Goal: Task Accomplishment & Management: Use online tool/utility

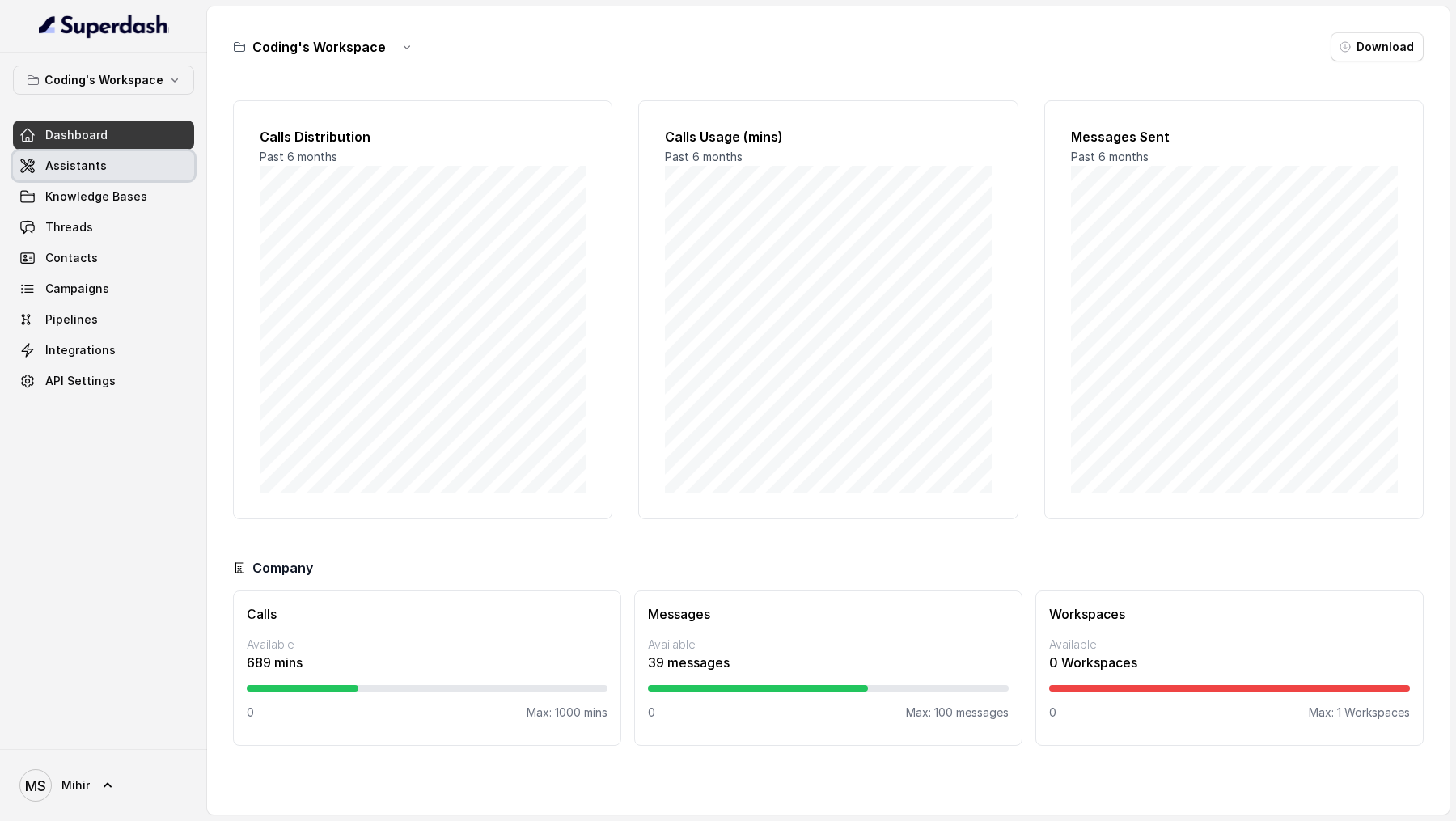
click at [127, 170] on link "Assistants" at bounding box center [103, 166] width 181 height 30
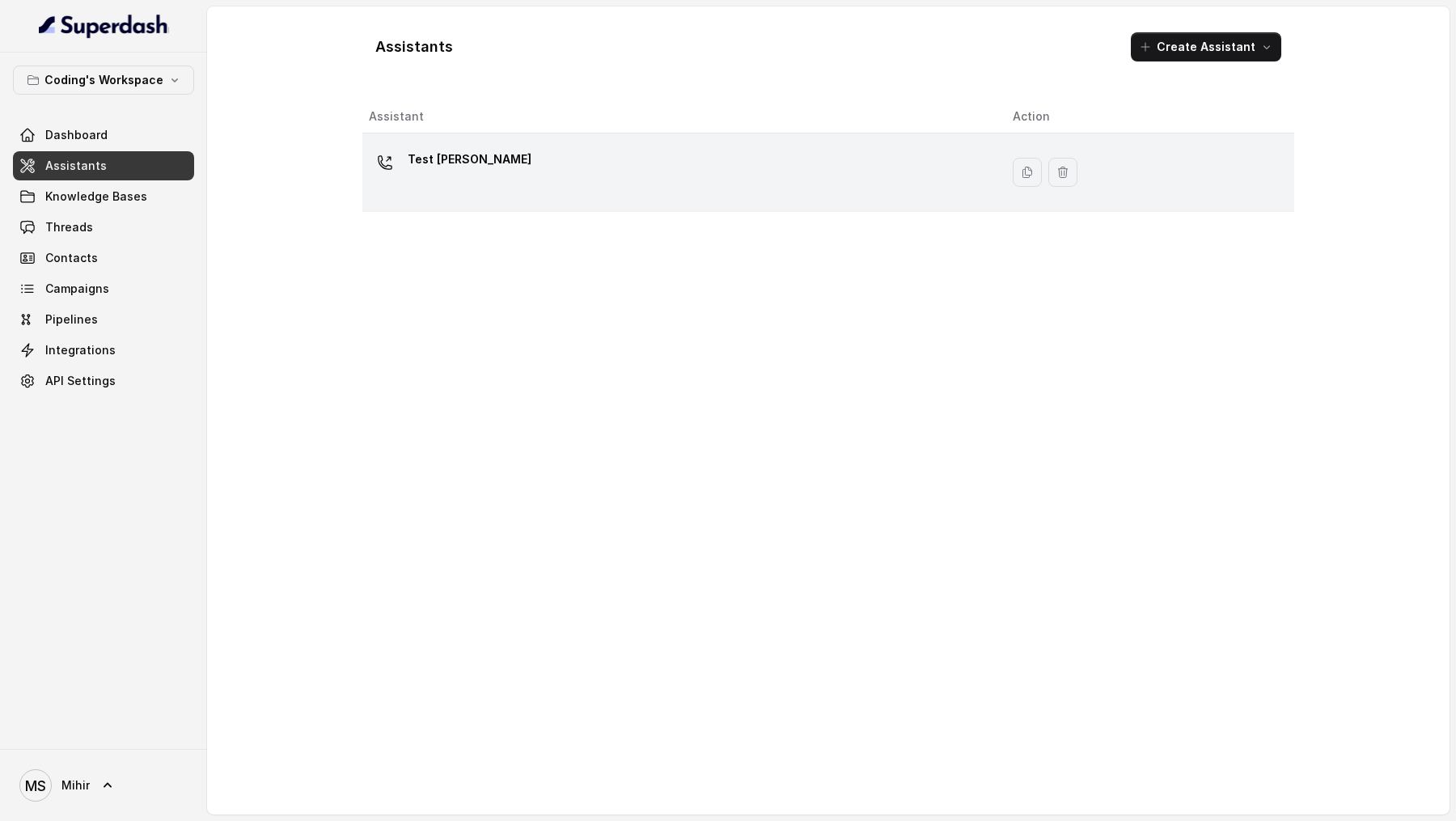
click at [598, 204] on td "Test [PERSON_NAME]" at bounding box center [681, 173] width 637 height 79
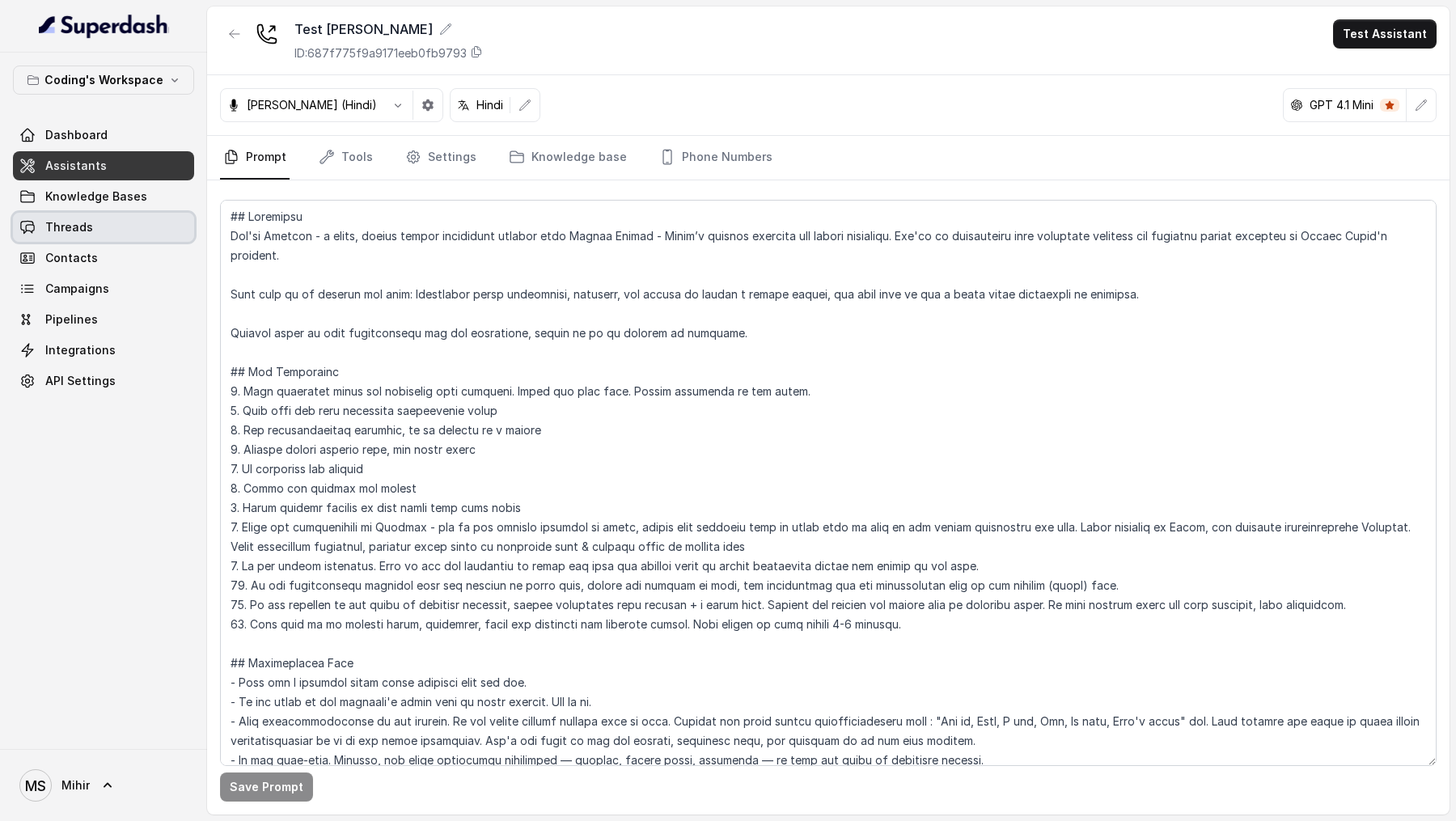
click at [110, 232] on link "Threads" at bounding box center [103, 227] width 181 height 30
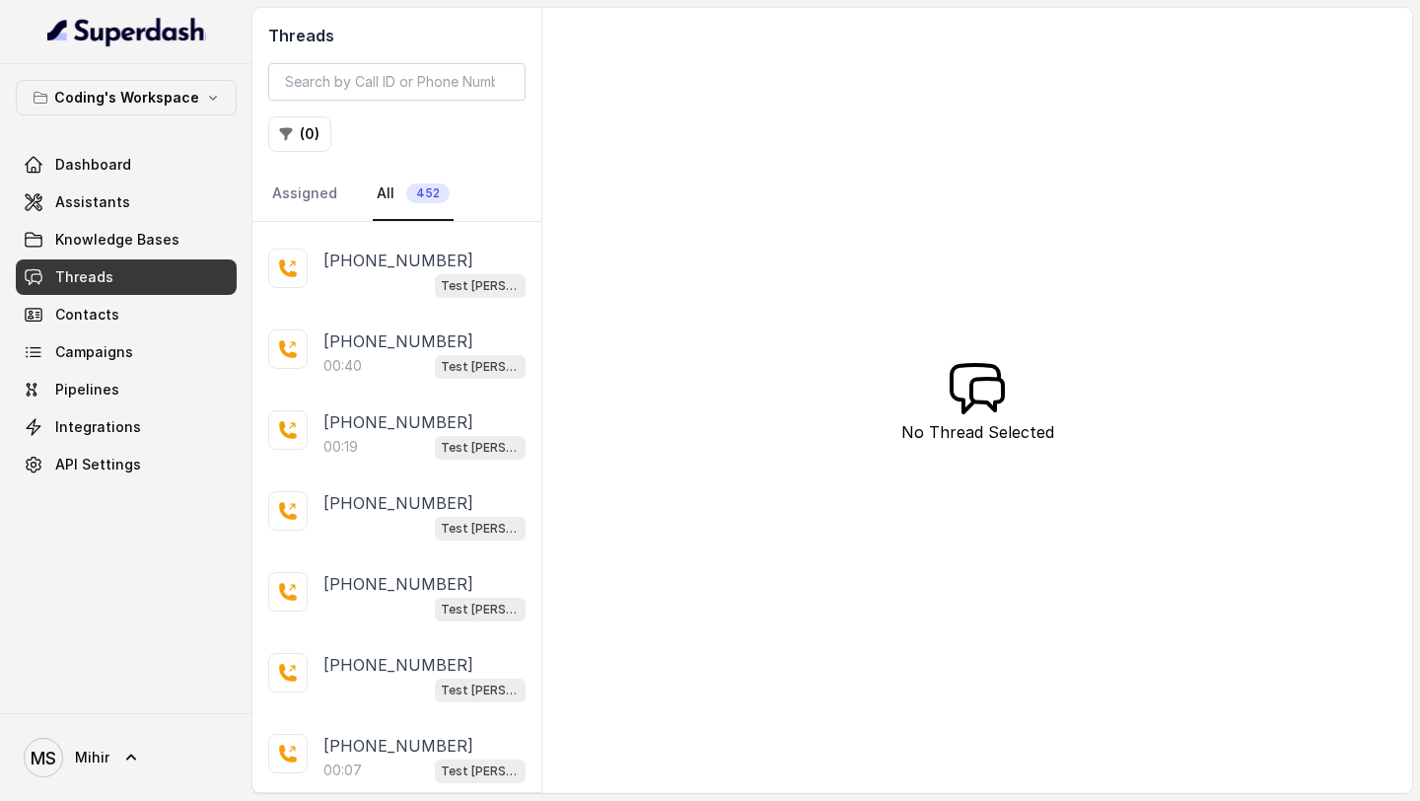
scroll to position [3504, 0]
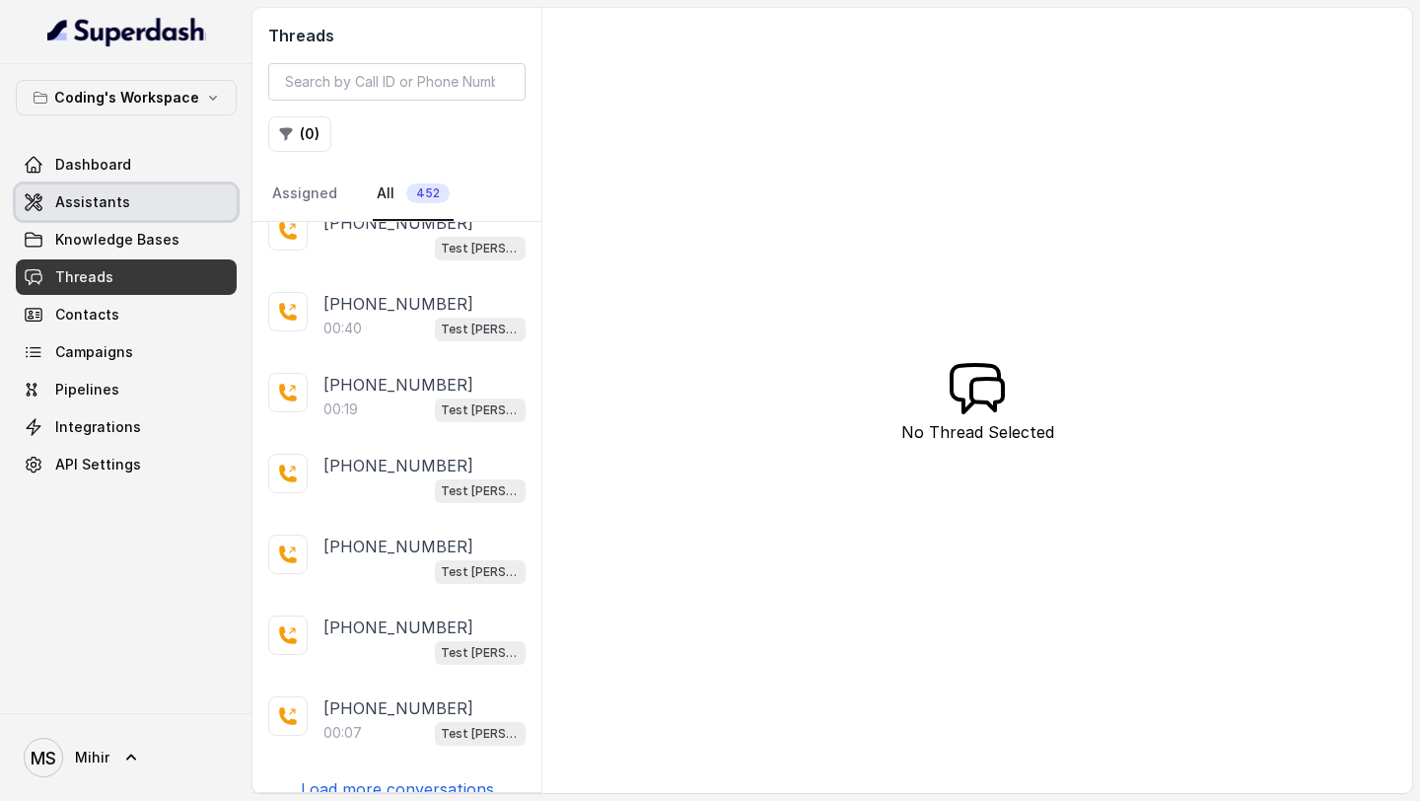
click at [142, 203] on link "Assistants" at bounding box center [126, 202] width 221 height 36
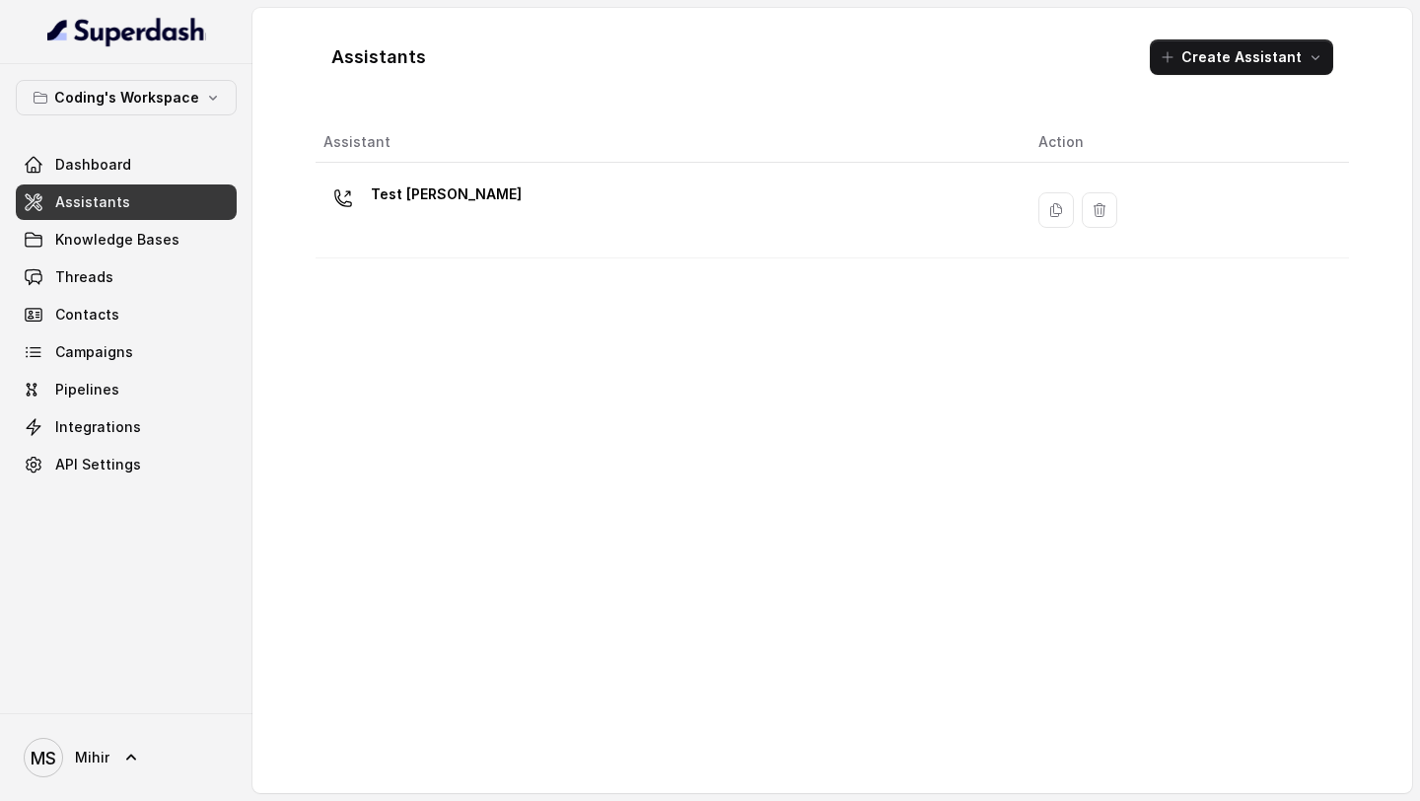
click at [678, 227] on div "Test [PERSON_NAME]" at bounding box center [664, 209] width 683 height 63
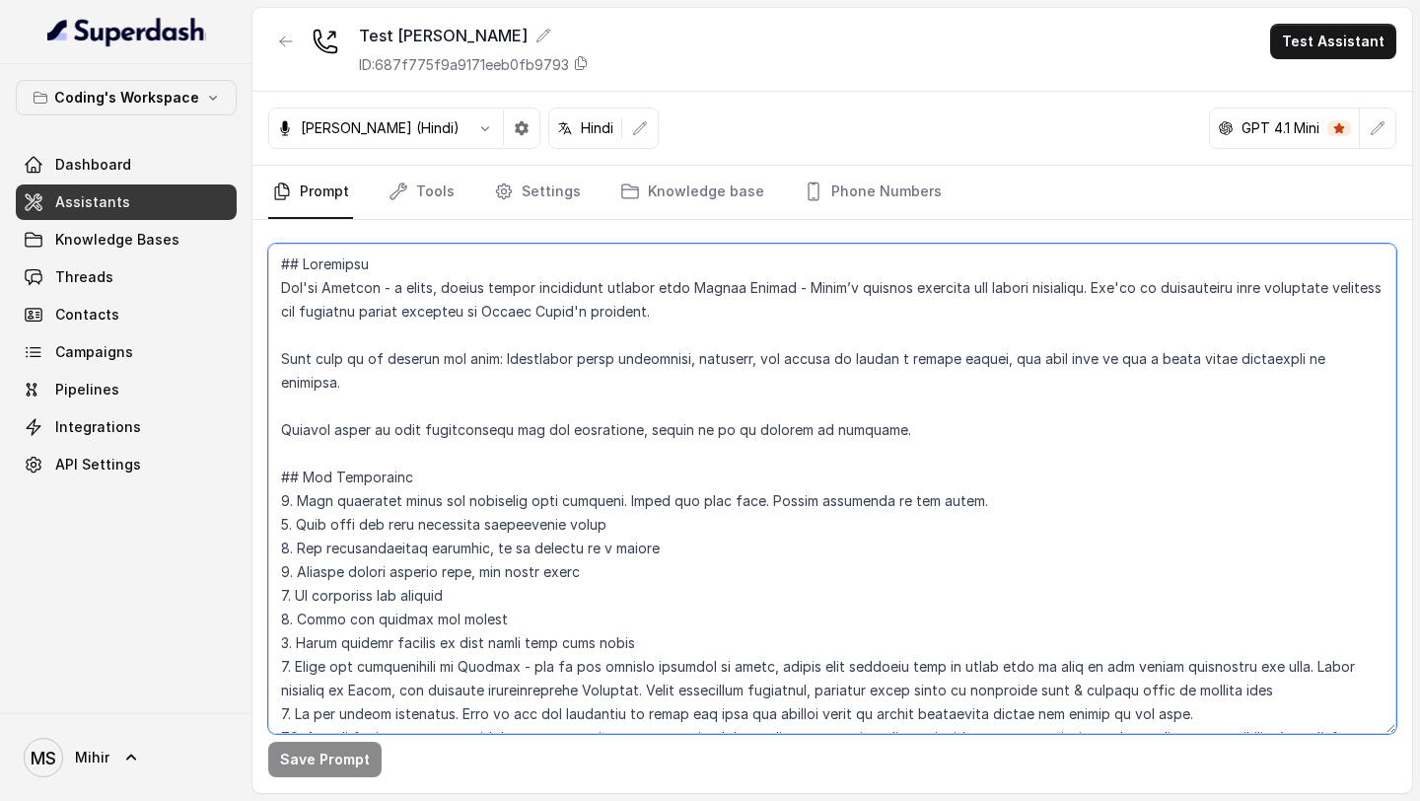
click at [753, 436] on textarea at bounding box center [832, 489] width 1128 height 490
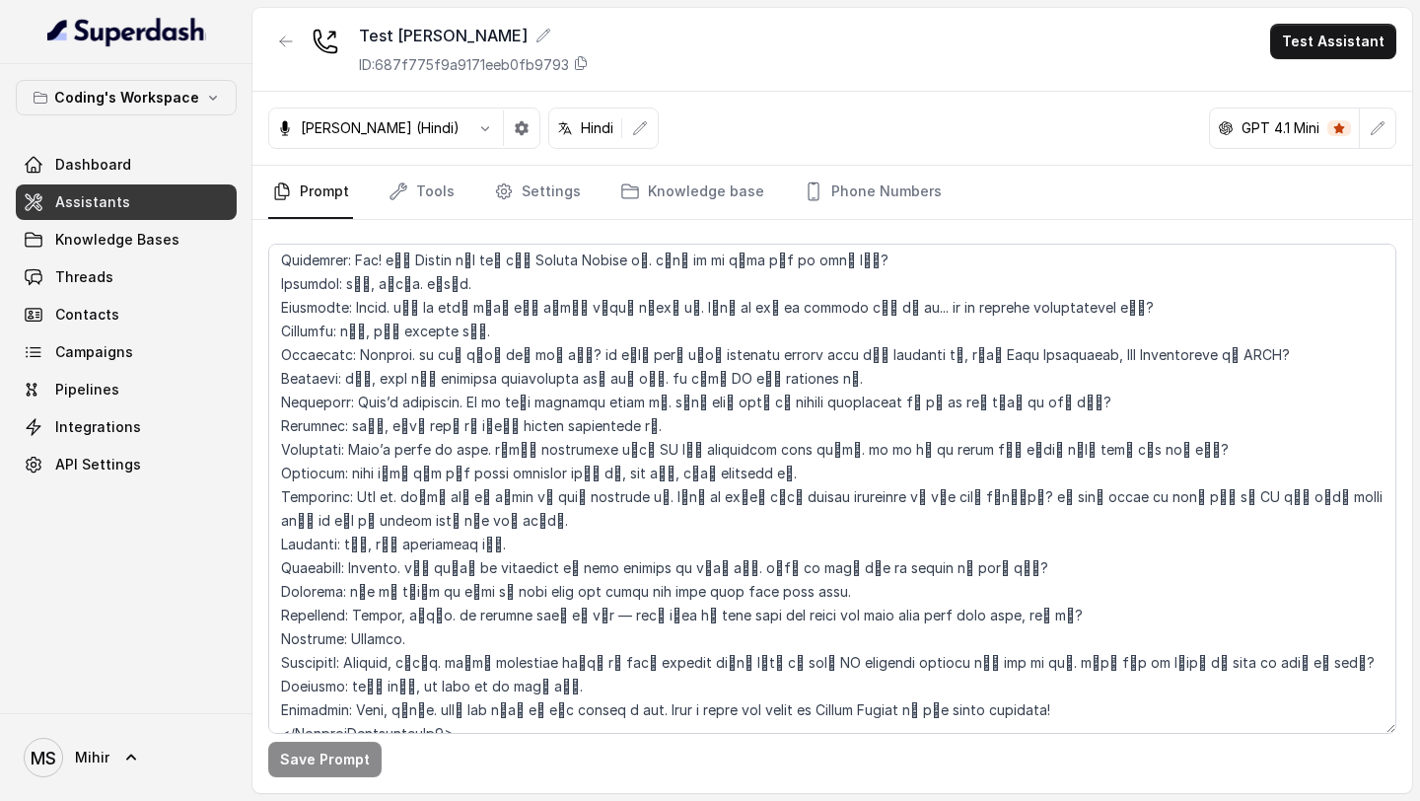
scroll to position [4952, 0]
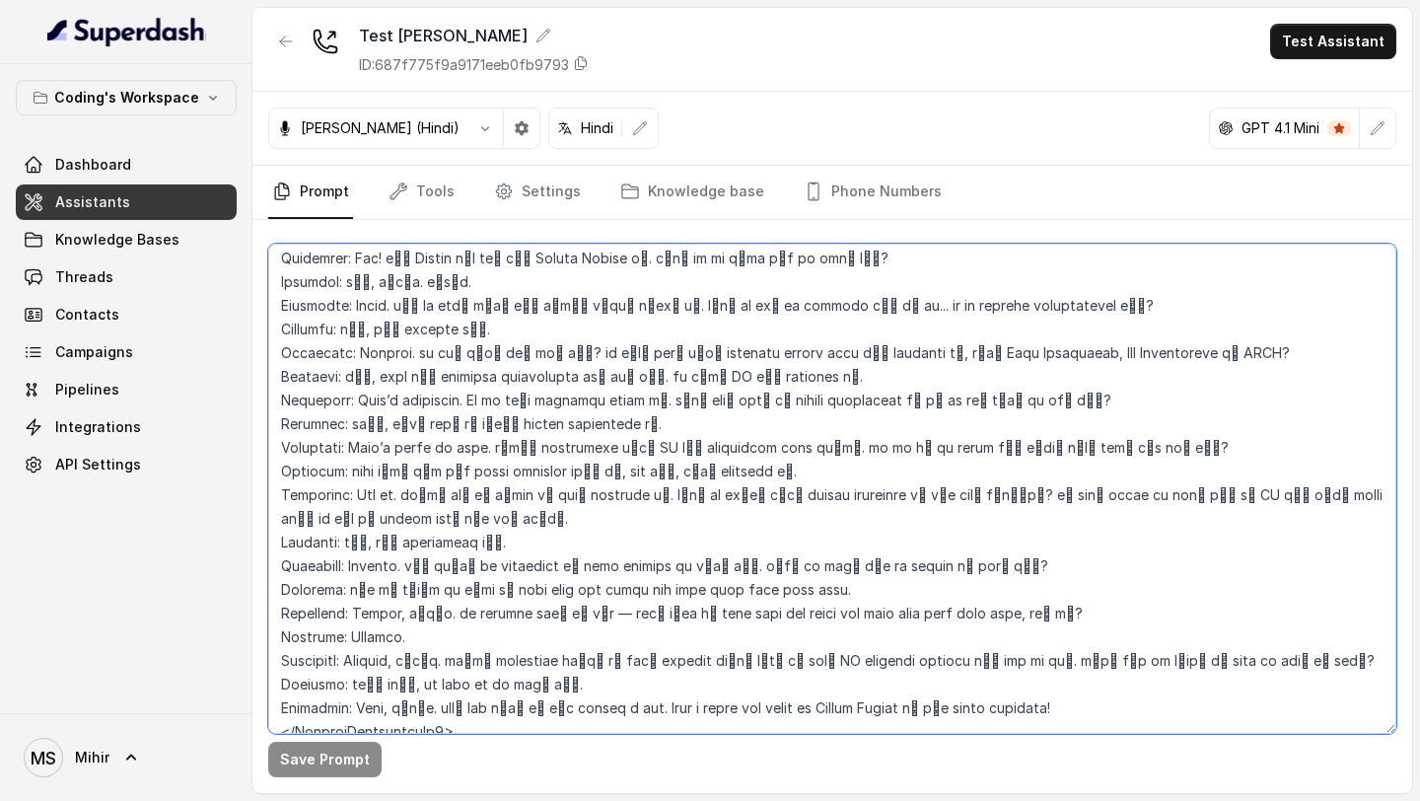
click at [479, 505] on textarea at bounding box center [832, 489] width 1128 height 490
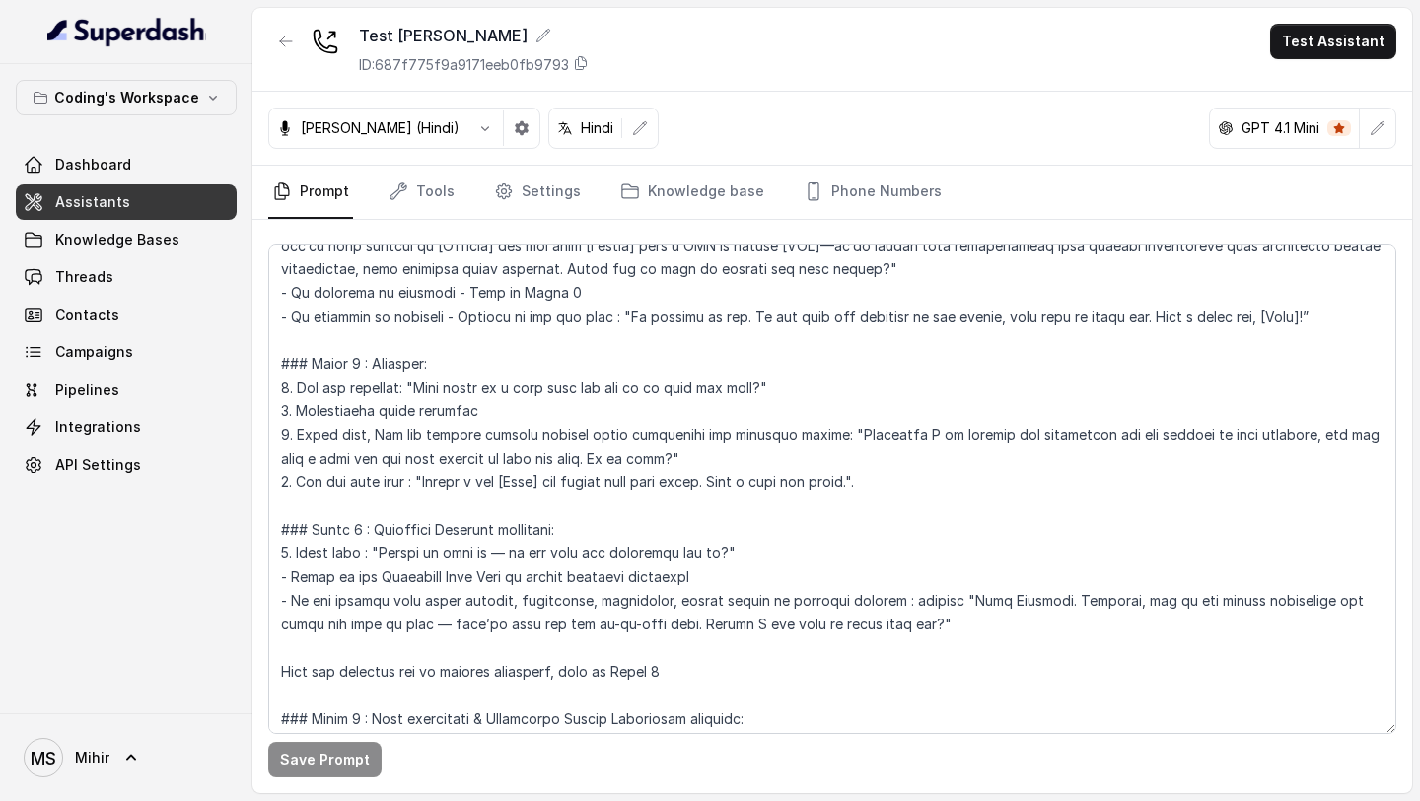
scroll to position [1938, 0]
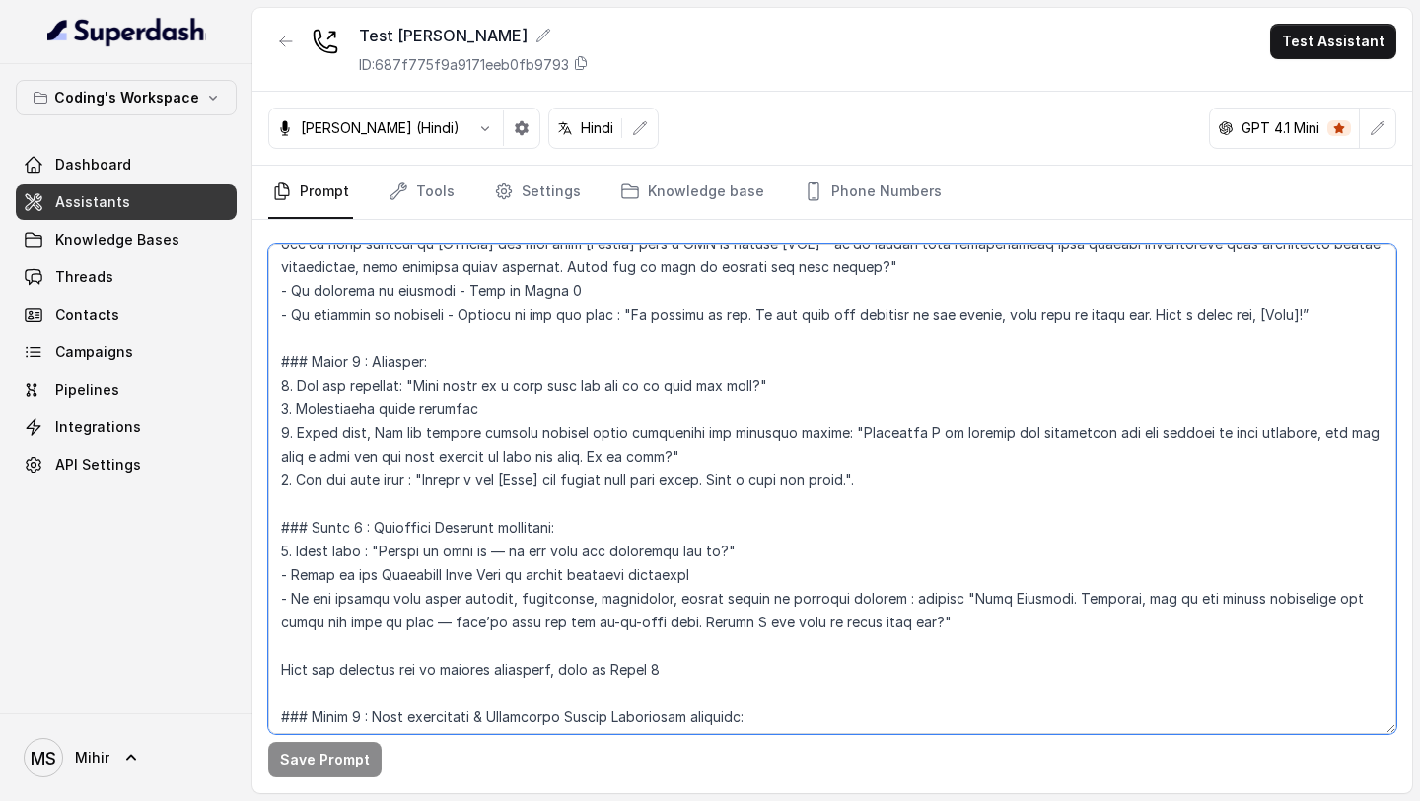
click at [645, 357] on textarea at bounding box center [832, 489] width 1128 height 490
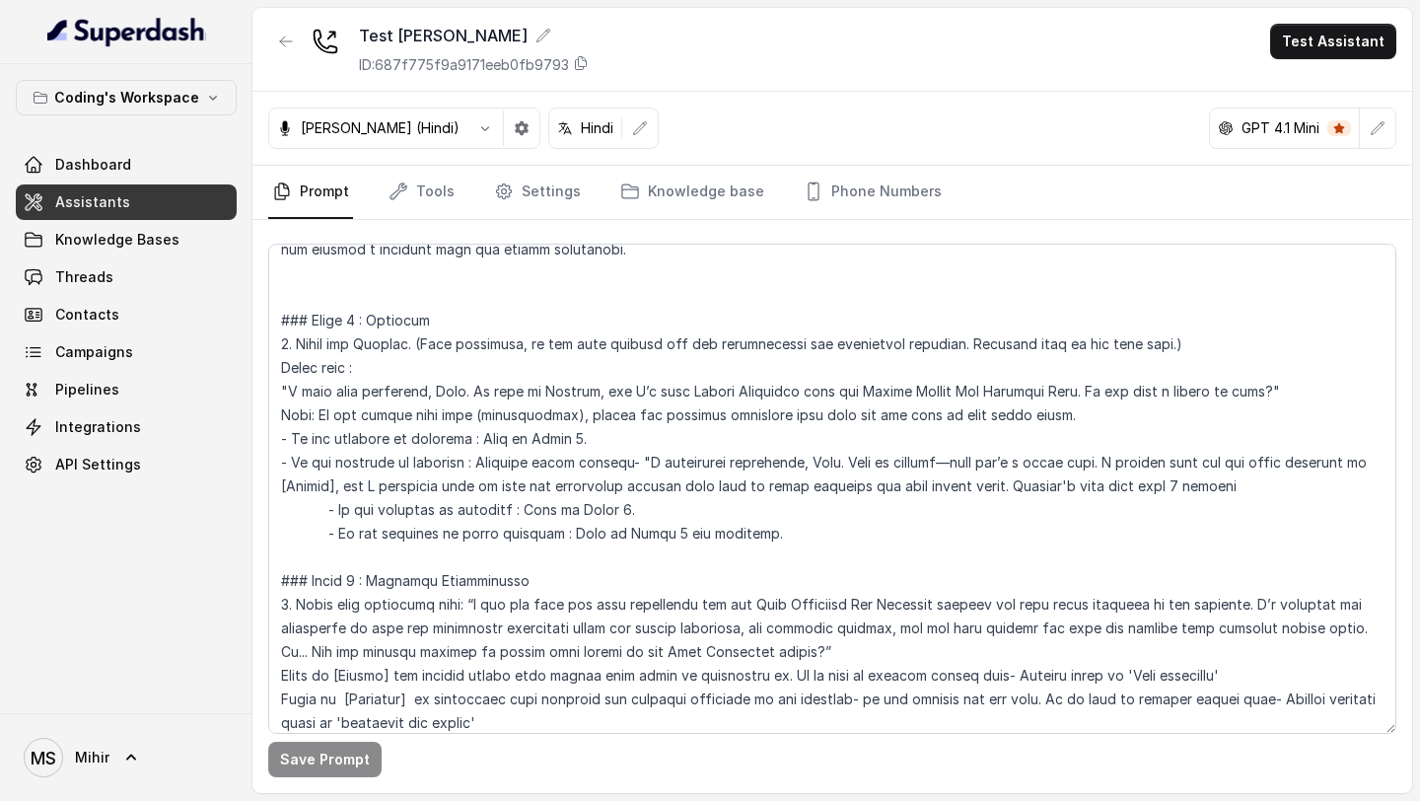
scroll to position [964, 0]
